Goal: Information Seeking & Learning: Learn about a topic

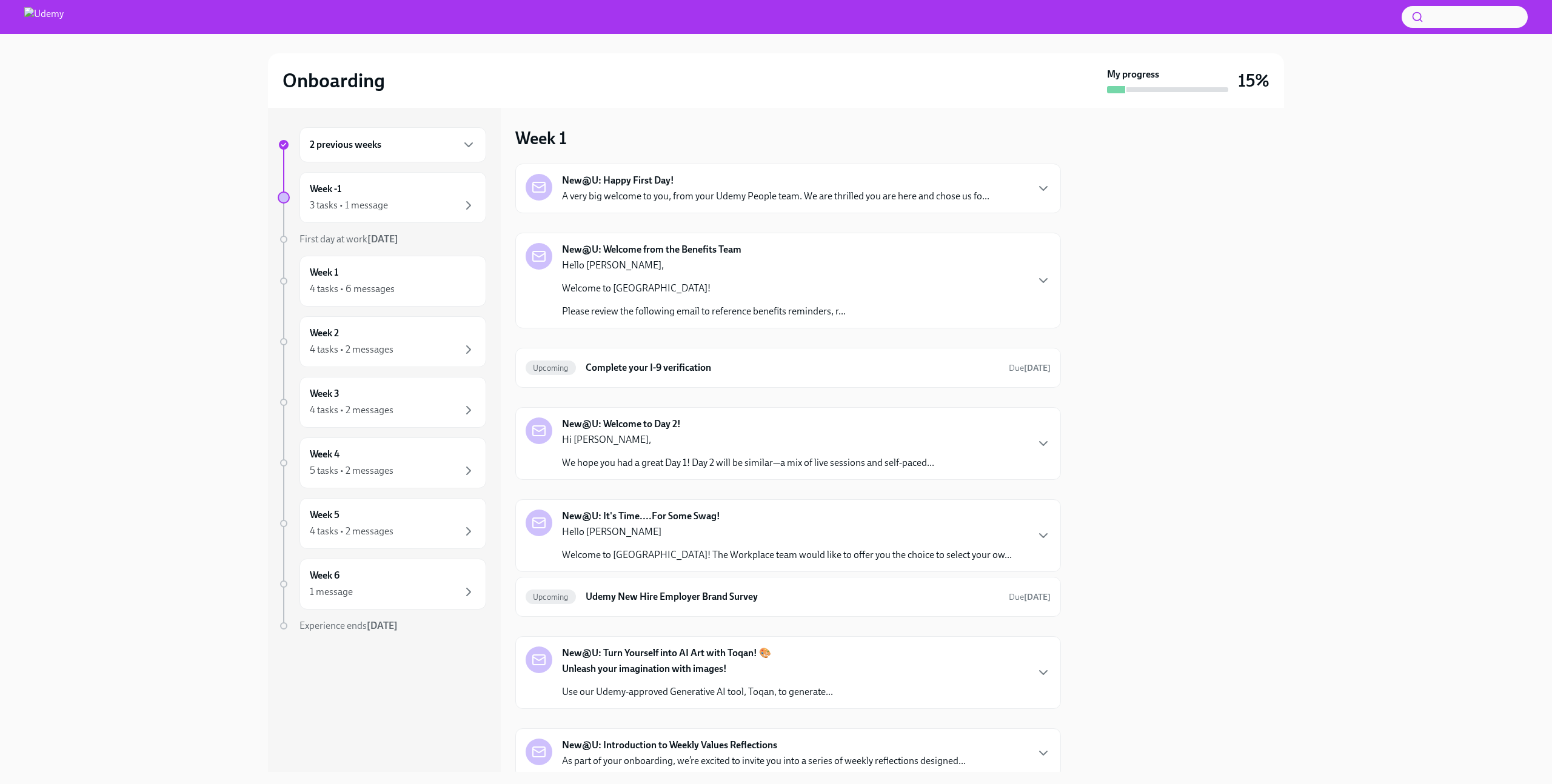
click at [431, 145] on div "2 previous weeks" at bounding box center [393, 145] width 167 height 14
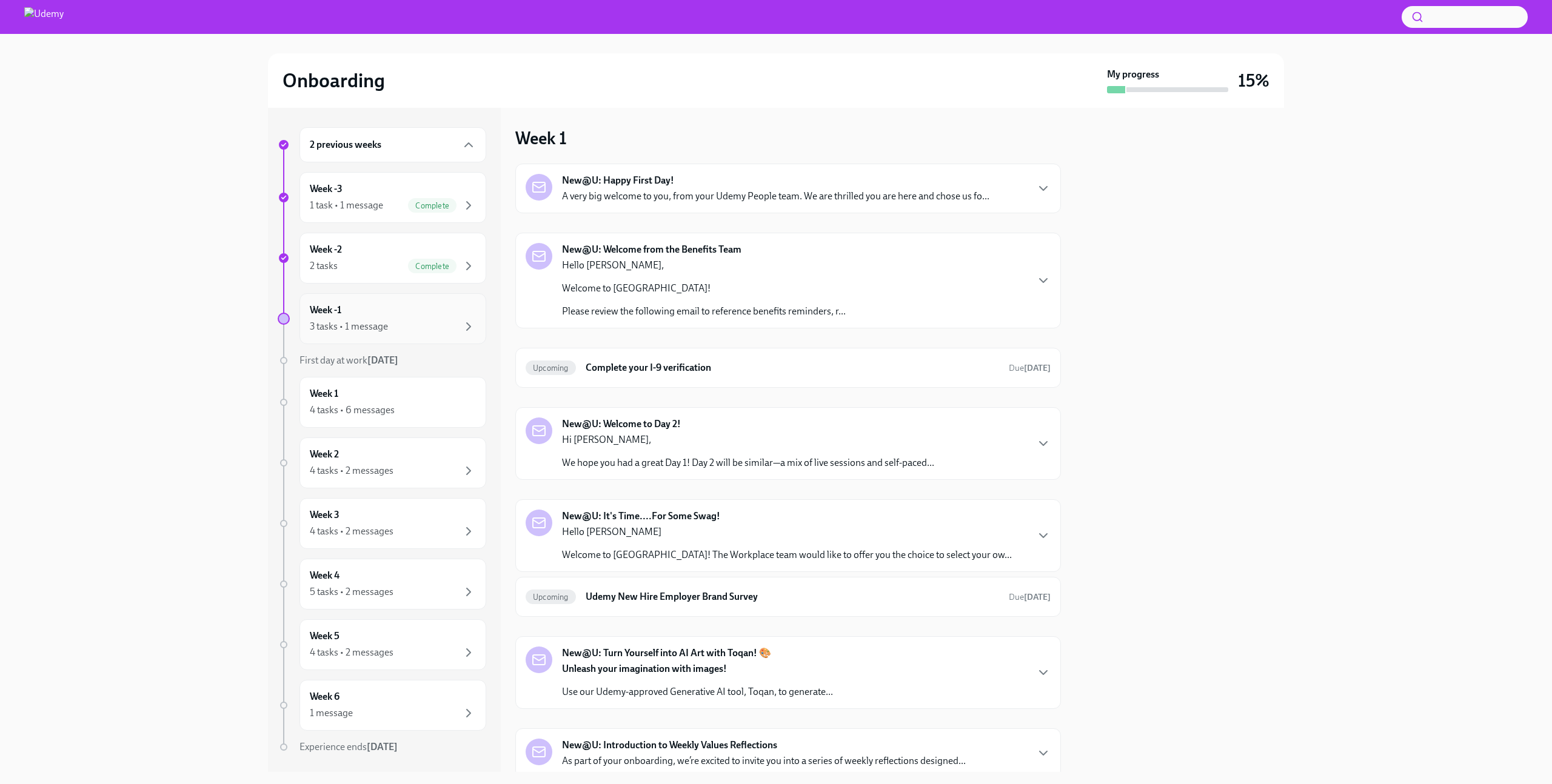
click at [420, 322] on div "3 tasks • 1 message" at bounding box center [393, 326] width 167 height 14
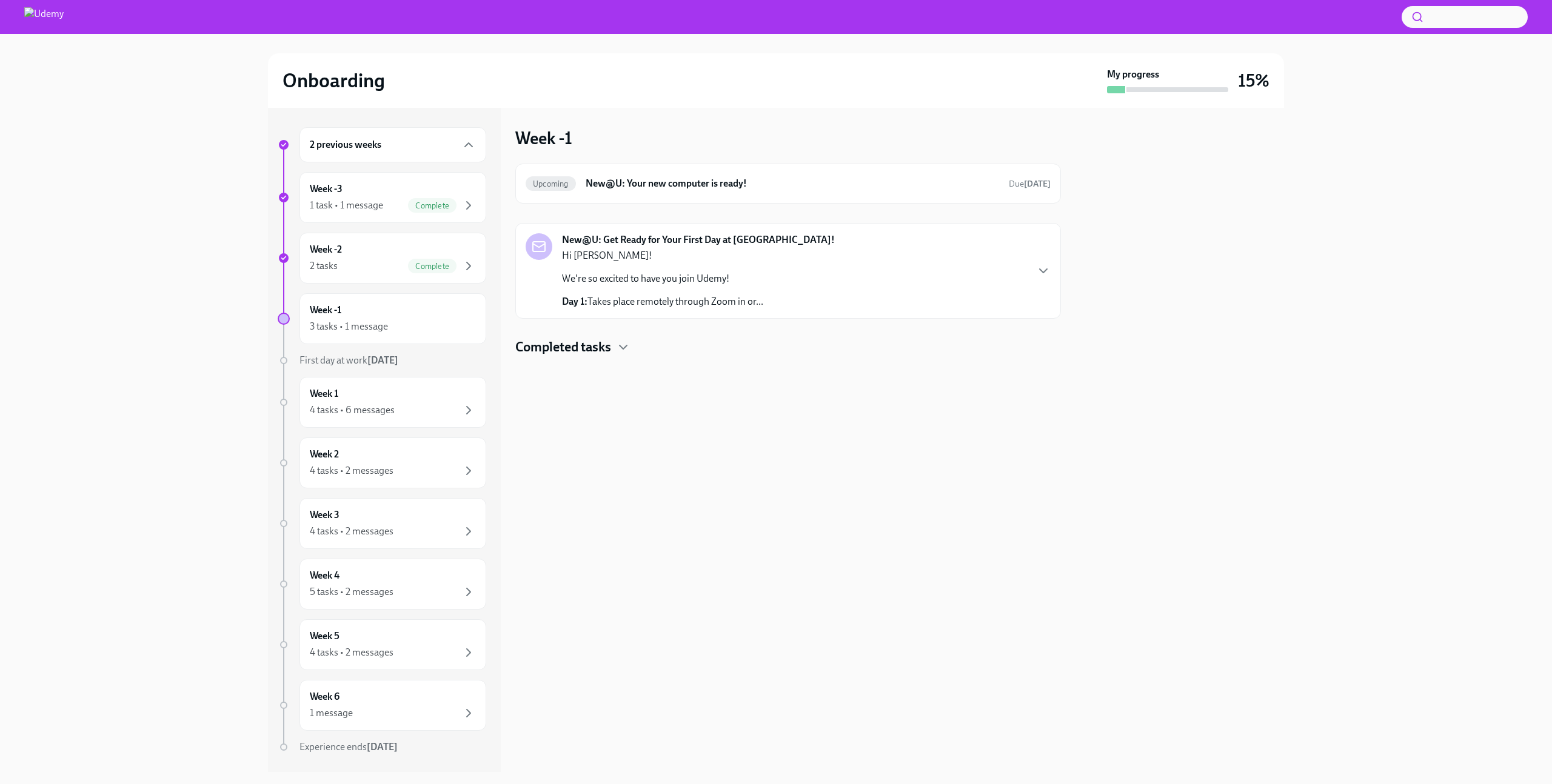
click at [782, 261] on div "New@U: Get Ready for Your First Day at [GEOGRAPHIC_DATA]! Hi [PERSON_NAME]! We'…" at bounding box center [788, 270] width 525 height 75
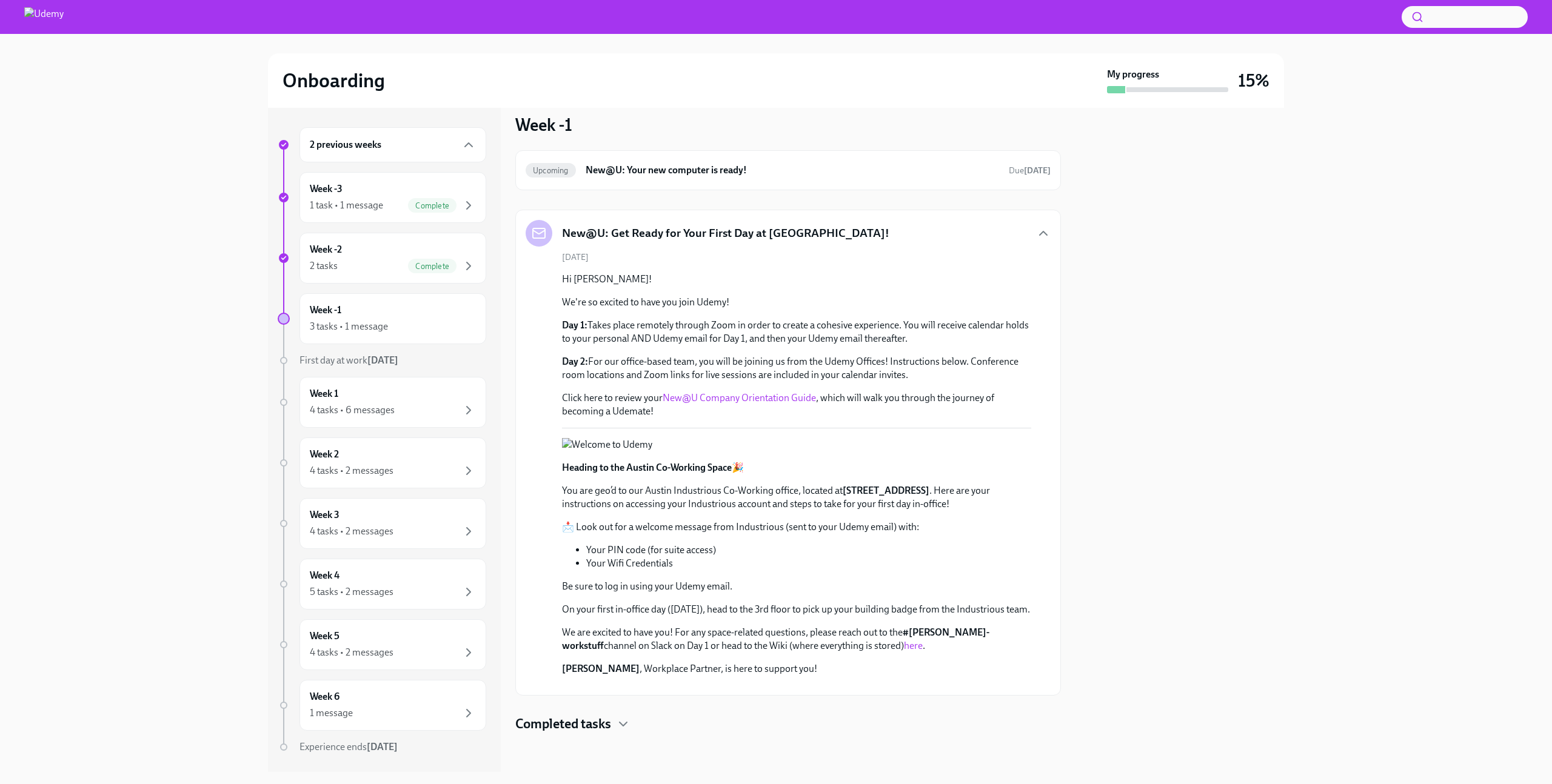
scroll to position [328, 0]
click at [615, 724] on div "Completed tasks" at bounding box center [788, 724] width 545 height 18
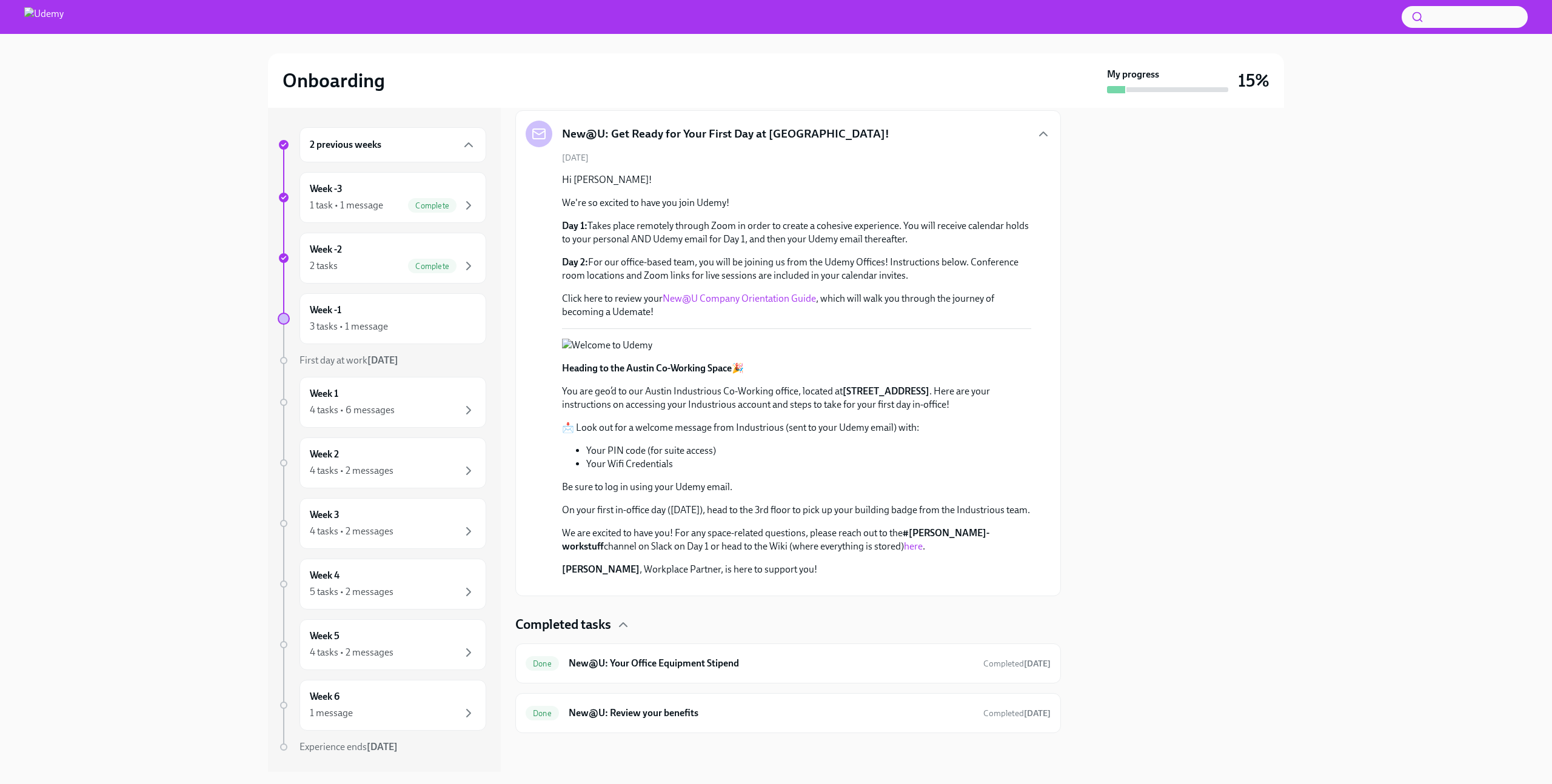
scroll to position [428, 0]
click at [405, 320] on div "3 tasks • 1 message" at bounding box center [393, 326] width 167 height 14
click at [395, 147] on div "2 previous weeks" at bounding box center [393, 145] width 167 height 14
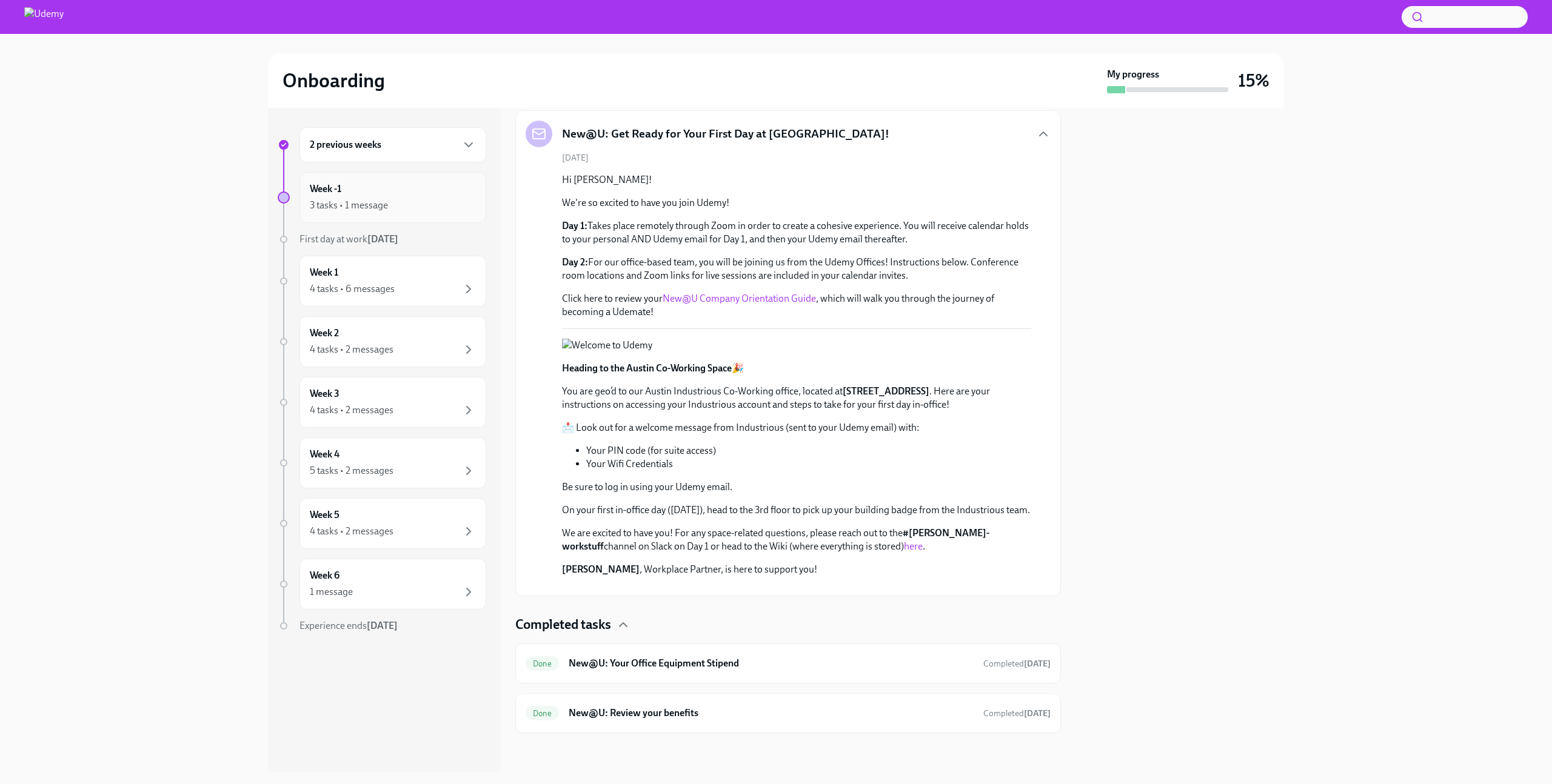
click at [401, 205] on div "3 tasks • 1 message" at bounding box center [393, 205] width 167 height 14
click at [403, 200] on div "3 tasks • 1 message" at bounding box center [393, 205] width 167 height 14
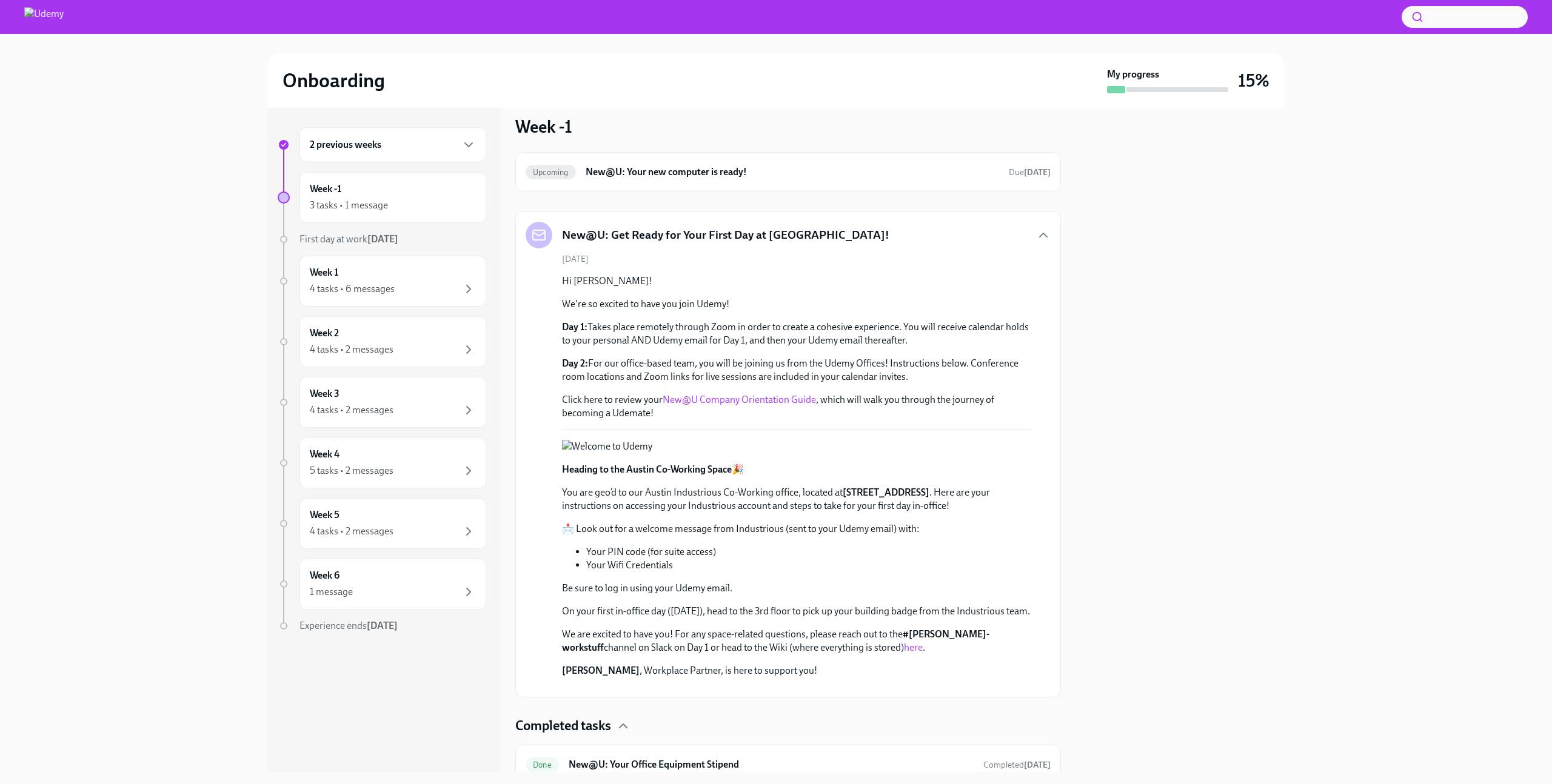
scroll to position [0, 0]
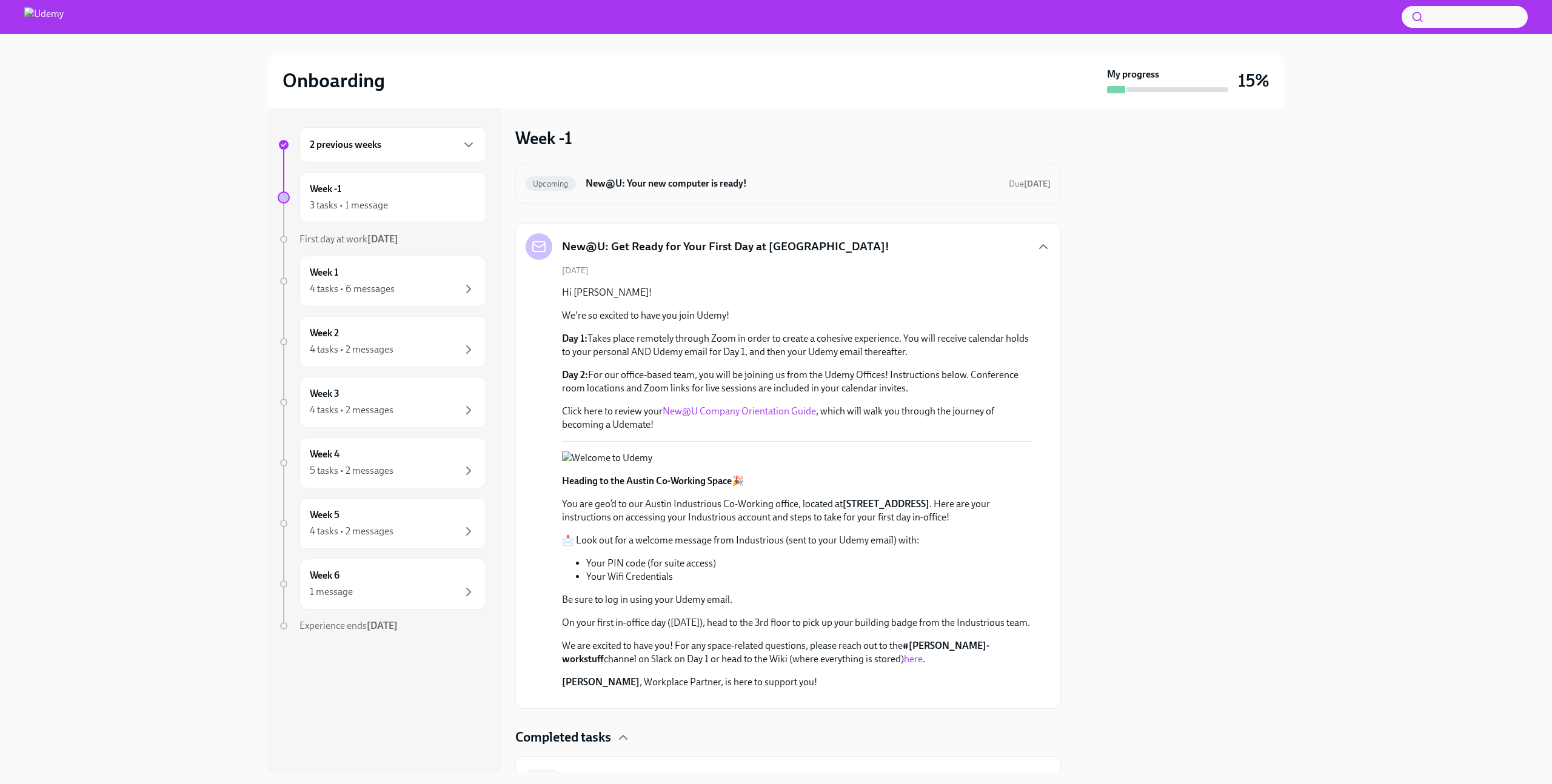
click at [708, 186] on h6 "New@U: Your new computer is ready!" at bounding box center [792, 184] width 414 height 13
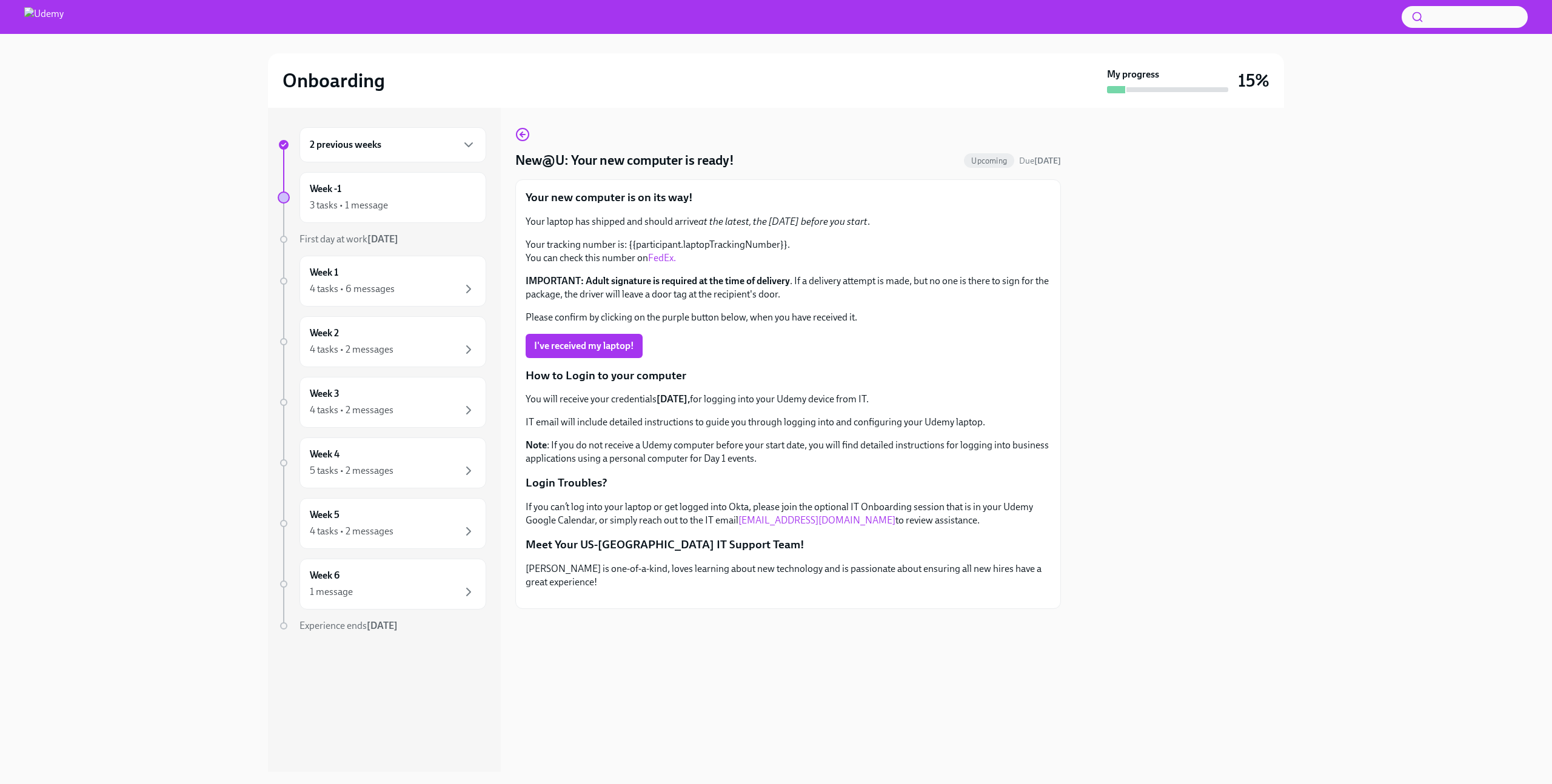
click at [664, 257] on link "FedEx." at bounding box center [661, 258] width 28 height 11
click at [522, 138] on icon "button" at bounding box center [522, 134] width 14 height 14
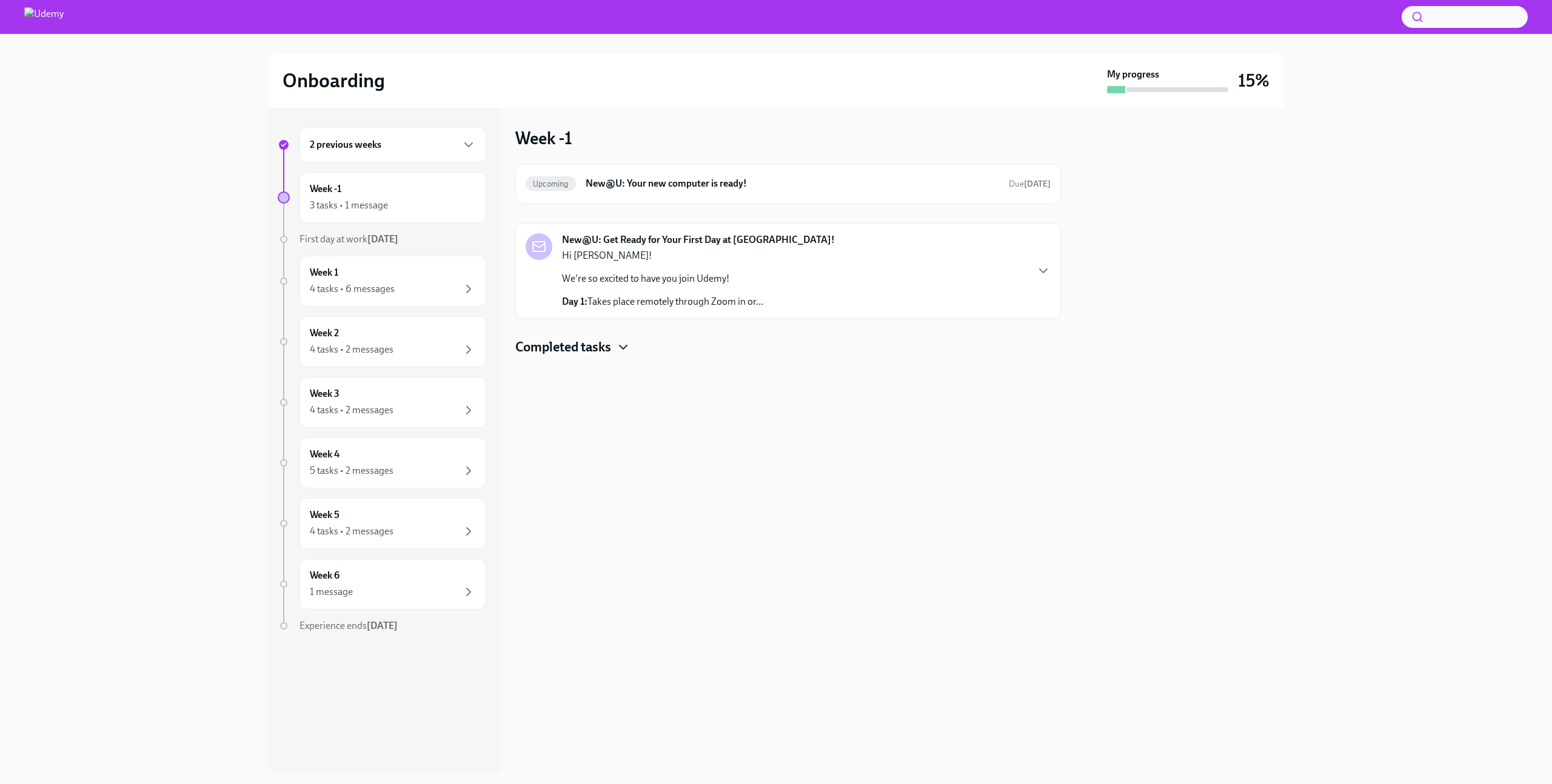
click at [623, 350] on icon "button" at bounding box center [622, 346] width 14 height 14
click at [1005, 276] on div "New@U: Get Ready for Your First Day at [GEOGRAPHIC_DATA]! Hi [PERSON_NAME]! We'…" at bounding box center [788, 270] width 525 height 75
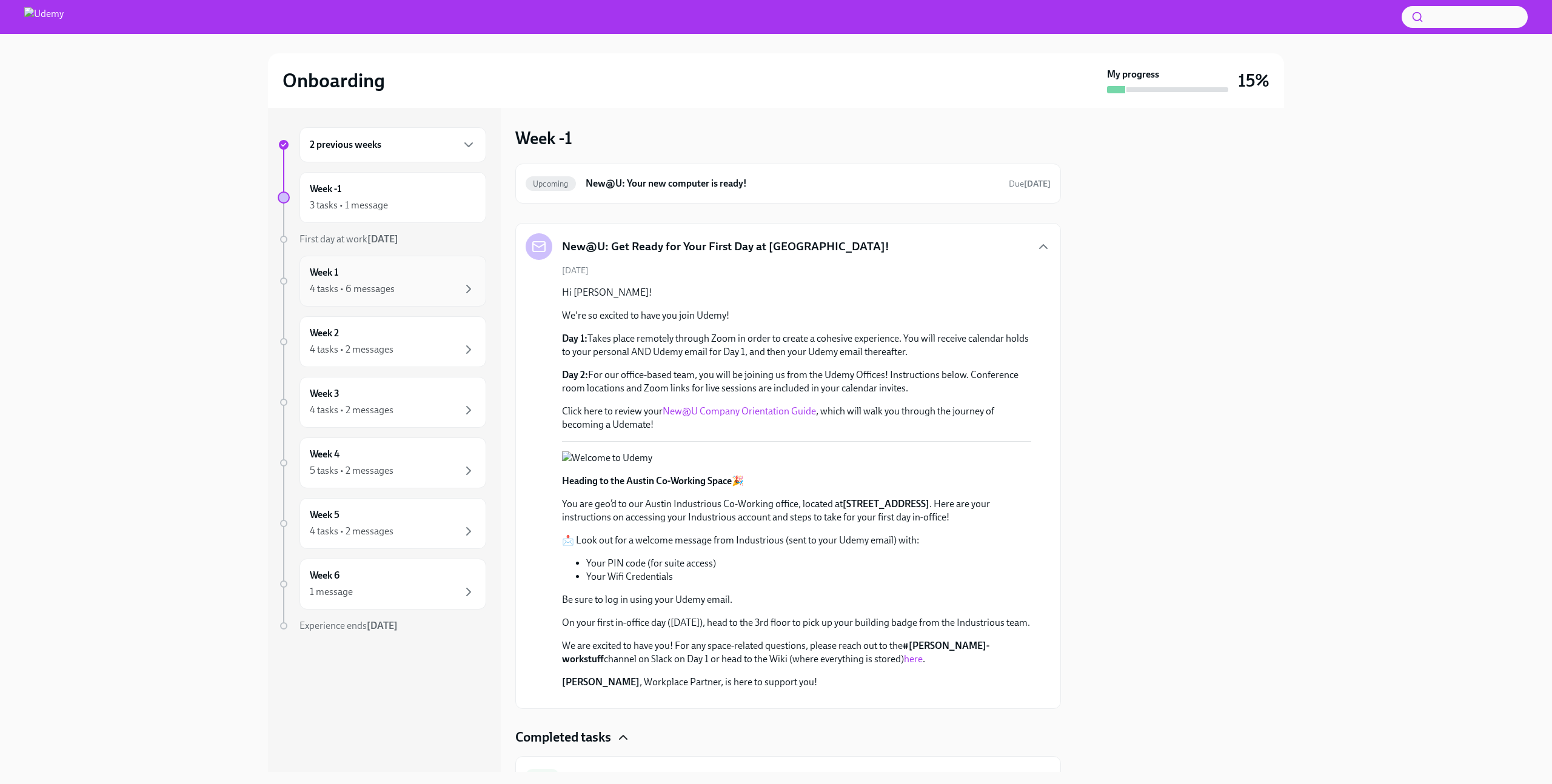
click at [403, 284] on div "4 tasks • 6 messages" at bounding box center [393, 288] width 167 height 14
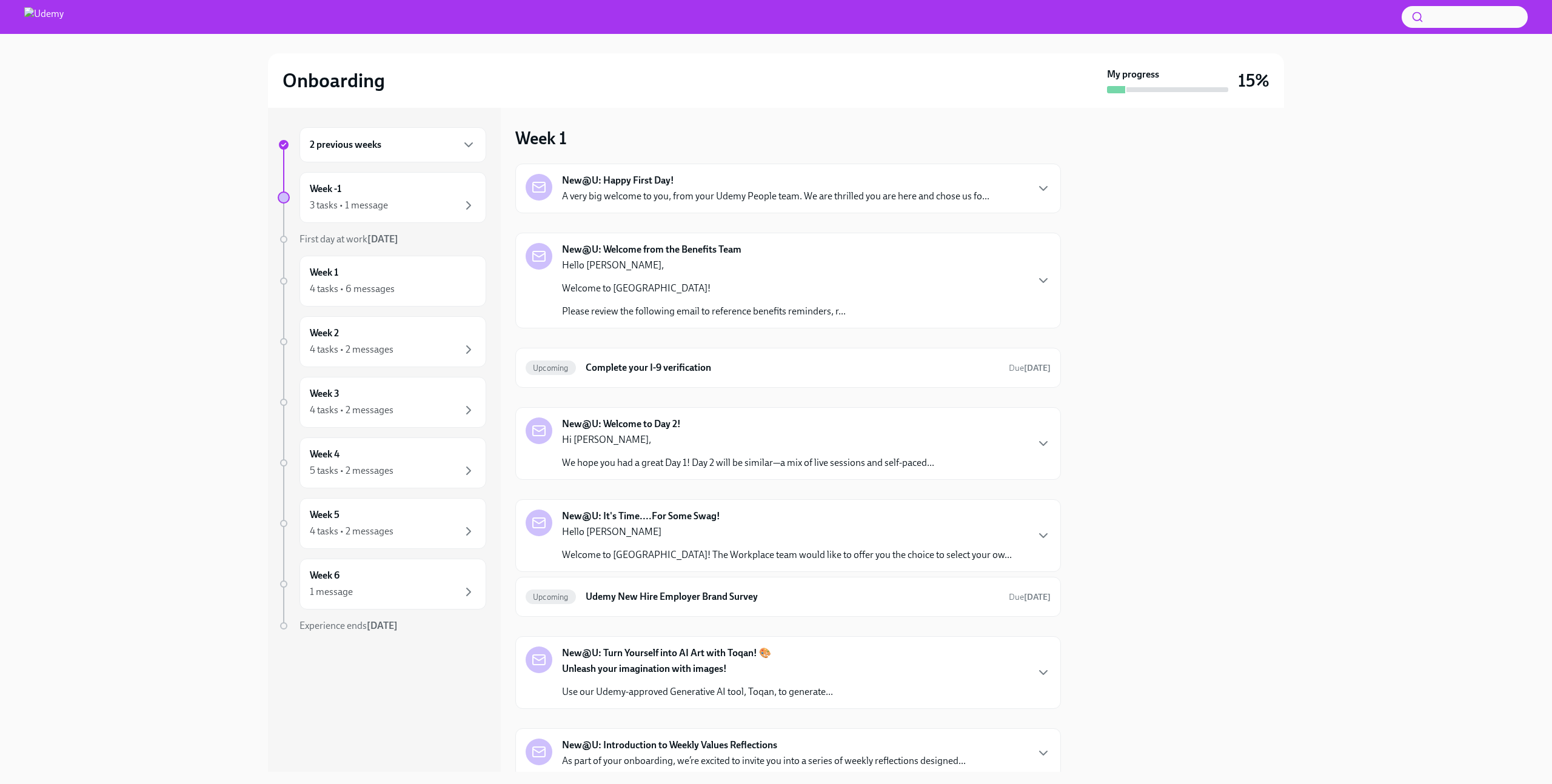
click at [901, 192] on p "A very big welcome to you, from your Udemy People team. We are thrilled you are…" at bounding box center [776, 196] width 427 height 13
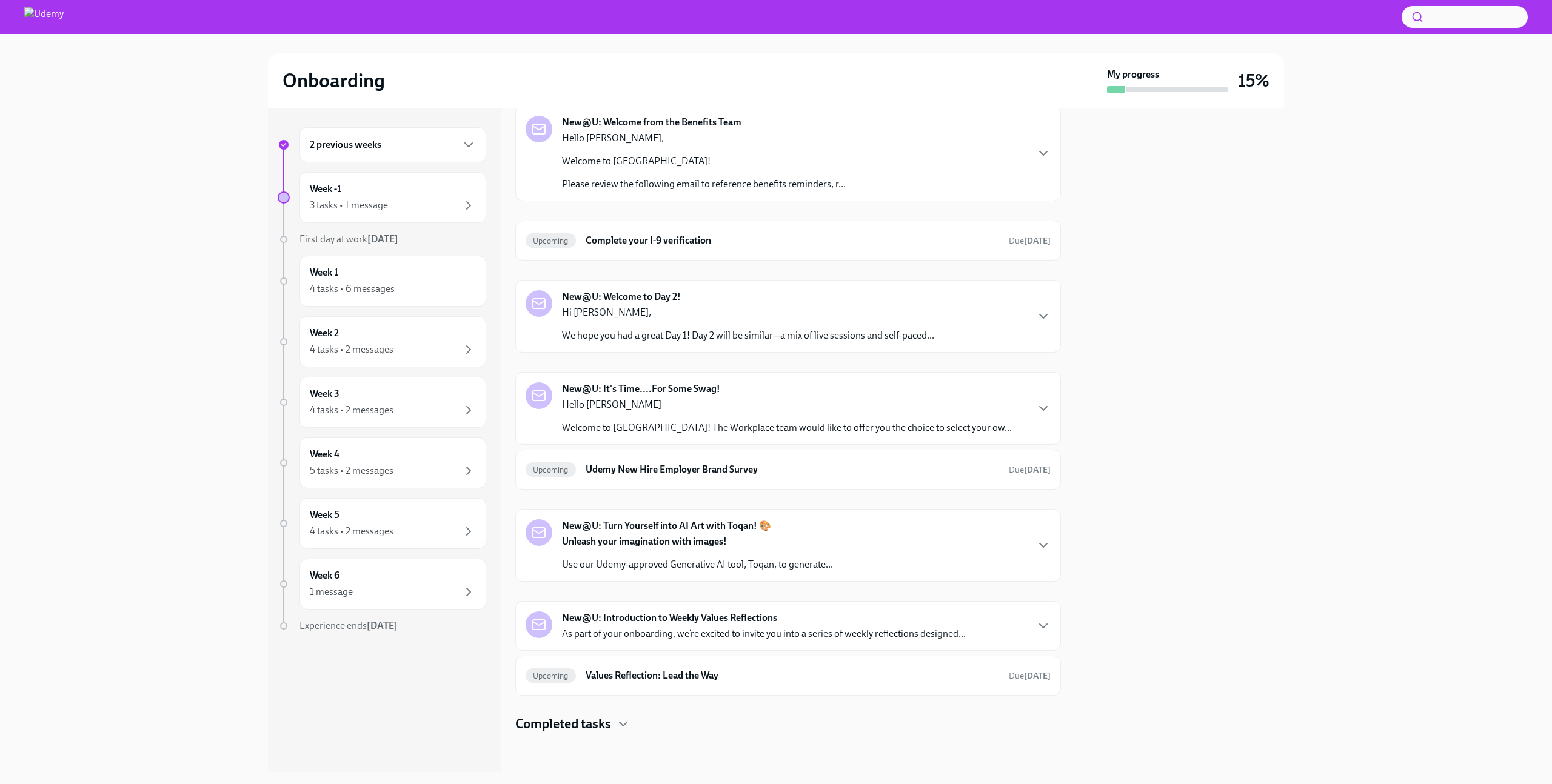
scroll to position [555, 0]
click at [914, 412] on p "Hello [PERSON_NAME]" at bounding box center [787, 405] width 450 height 13
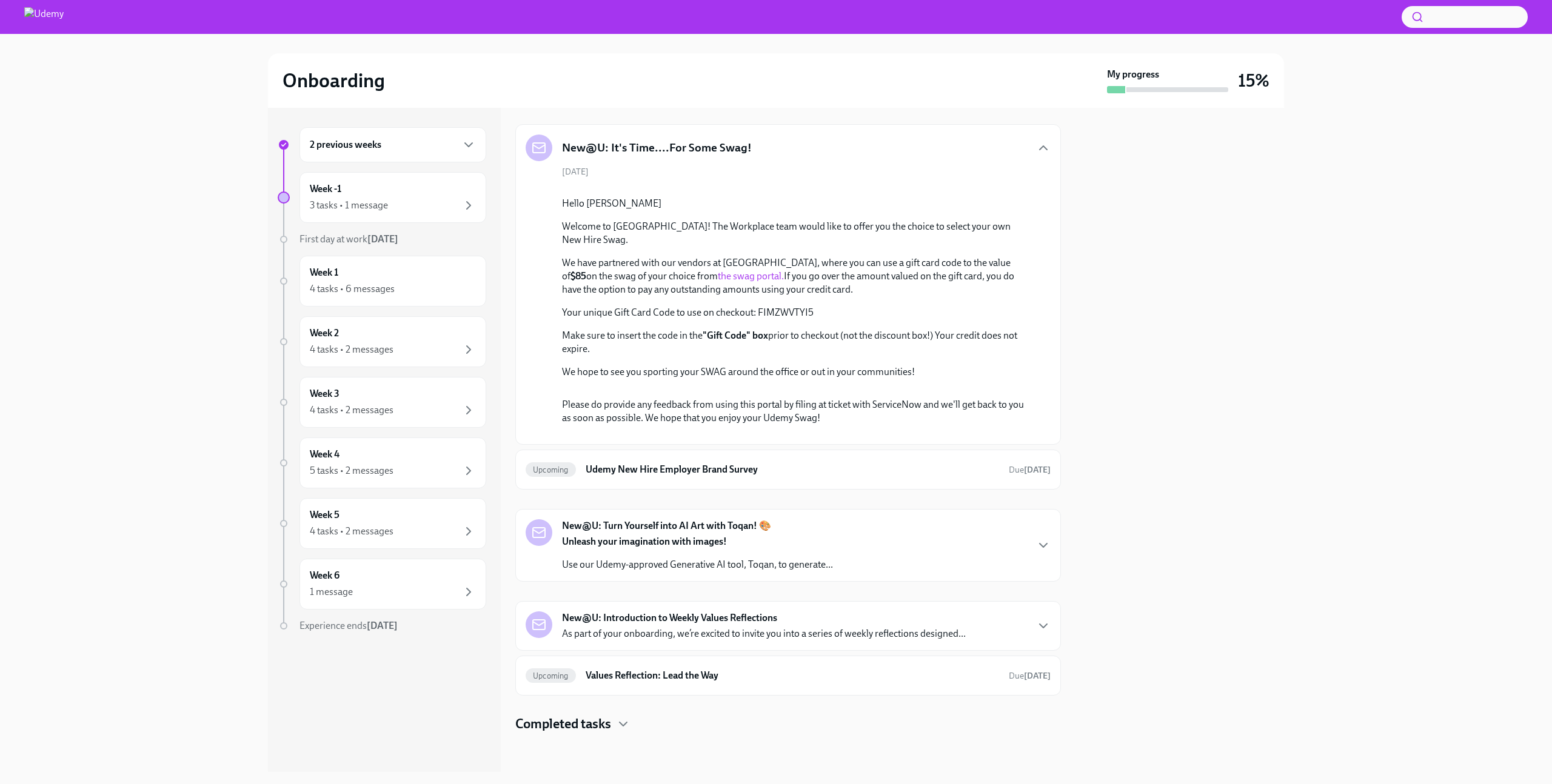
scroll to position [1374, 0]
